Goal: Information Seeking & Learning: Understand process/instructions

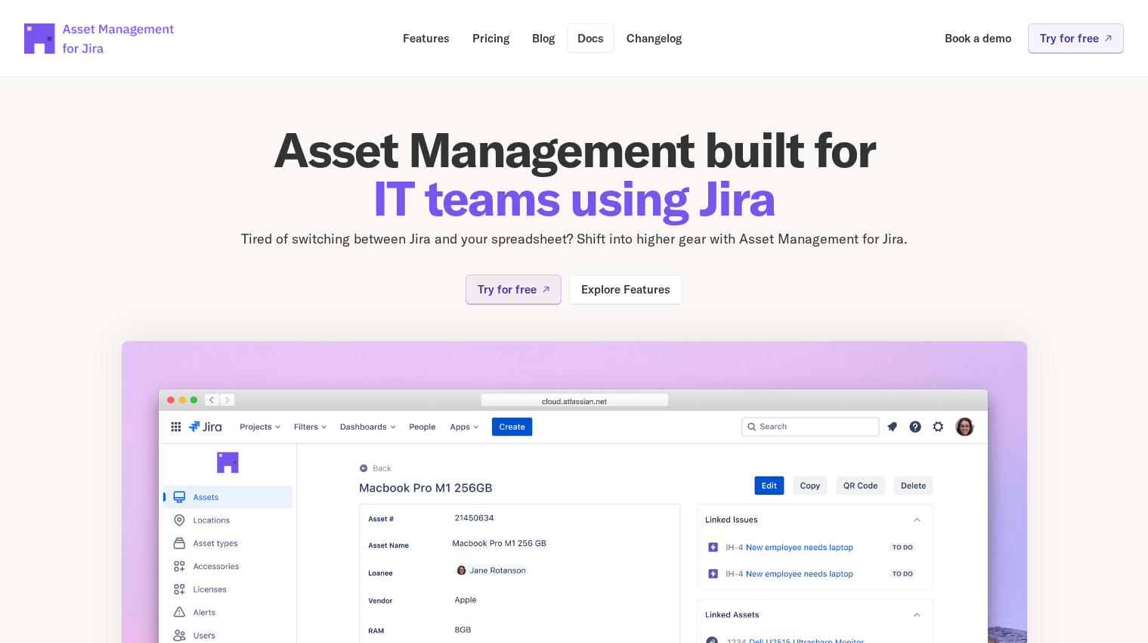
click at [604, 39] on link "Docs" at bounding box center [591, 37] width 48 height 29
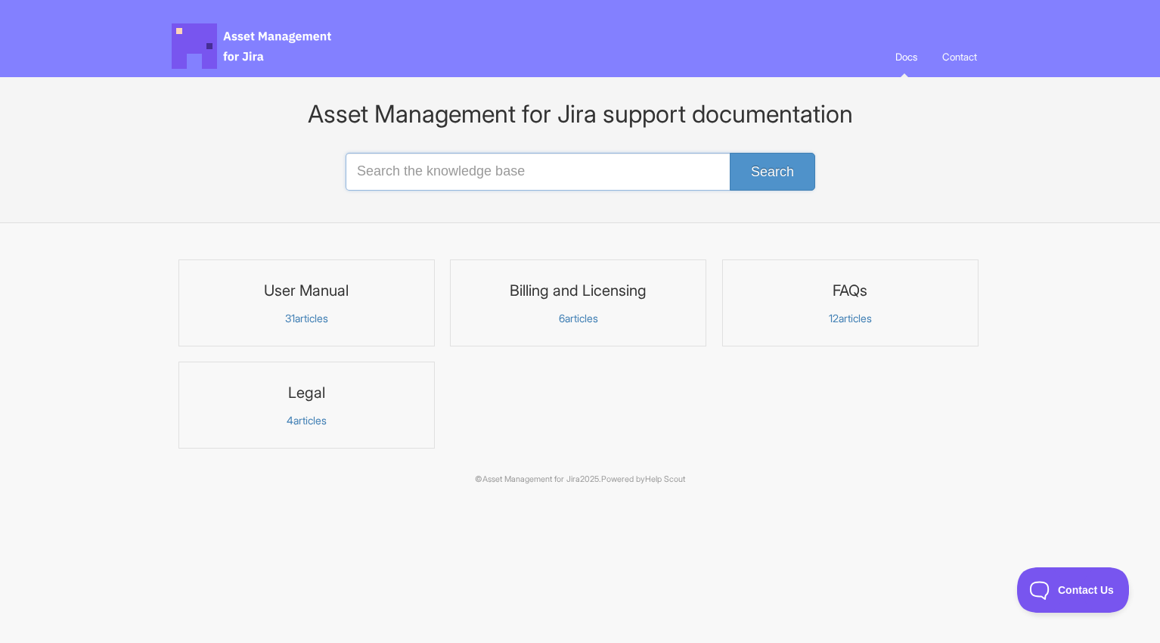
click at [445, 163] on input "Search the knowledge base" at bounding box center [580, 172] width 469 height 38
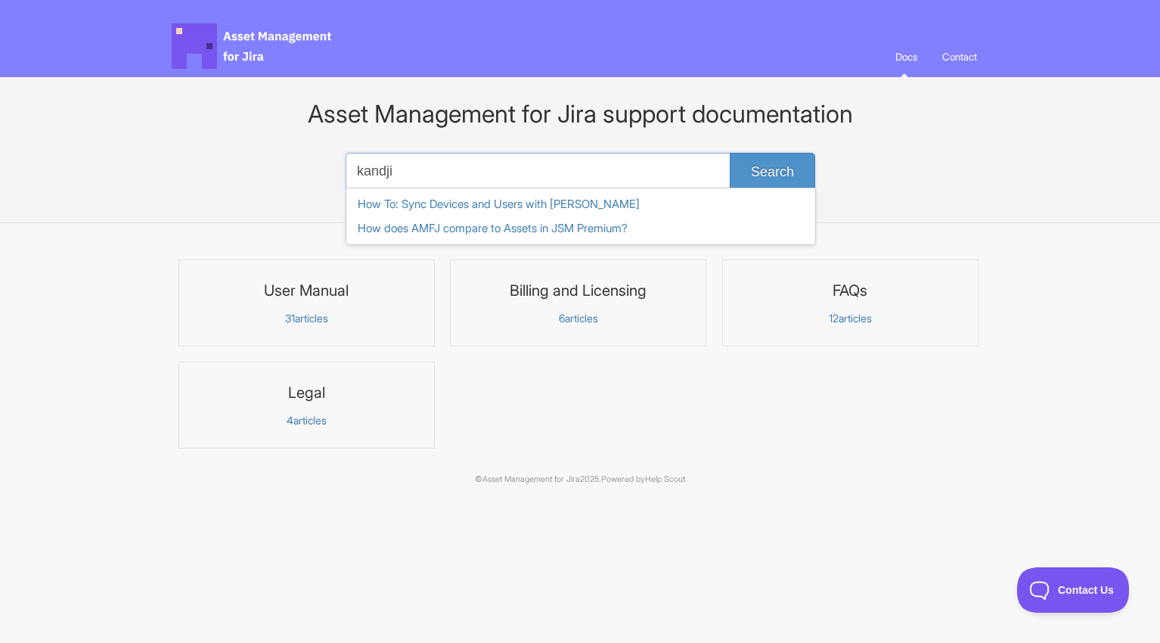
type input "kandji"
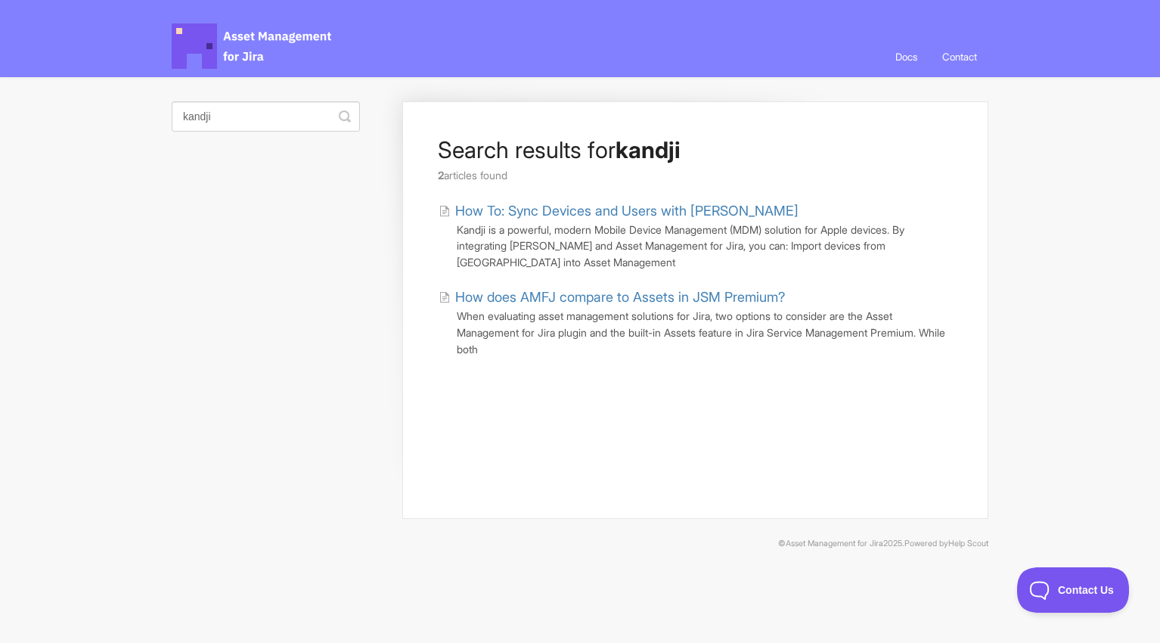
click at [551, 215] on link "How To: Sync Devices and Users with Kandji" at bounding box center [618, 210] width 360 height 20
